Goal: Information Seeking & Learning: Understand process/instructions

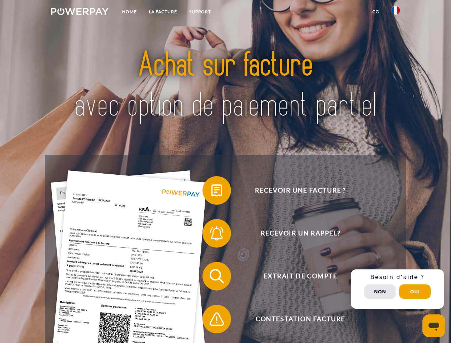
click at [80, 12] on img at bounding box center [79, 11] width 57 height 7
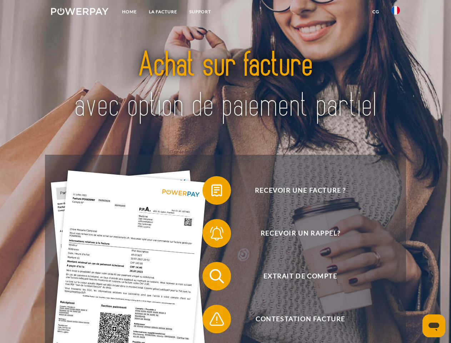
click at [395, 12] on img at bounding box center [395, 10] width 9 height 9
click at [375, 12] on link "CG" at bounding box center [375, 11] width 19 height 13
click at [211, 192] on span at bounding box center [206, 190] width 36 height 36
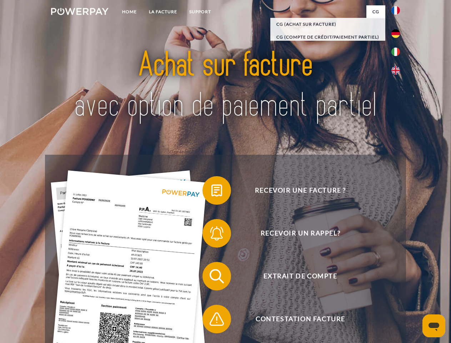
click at [211, 234] on span at bounding box center [206, 233] width 36 height 36
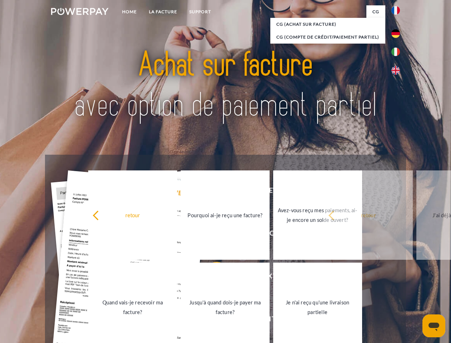
click at [211, 277] on link "Jusqu'à quand dois-je payer ma facture?" at bounding box center [225, 306] width 89 height 89
click at [211, 320] on span at bounding box center [206, 319] width 36 height 36
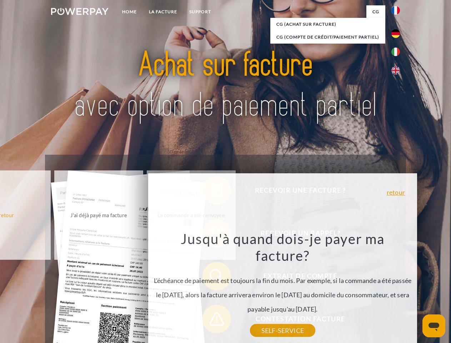
click at [397, 289] on div "Recevoir une facture ? Recevoir un rappel? Extrait de compte retour" at bounding box center [225, 297] width 360 height 285
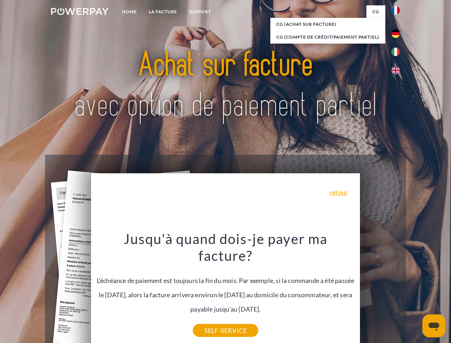
click at [380, 290] on span "Extrait de compte" at bounding box center [300, 276] width 175 height 29
click at [415, 291] on header "Home LA FACTURE Support" at bounding box center [225, 246] width 451 height 493
